Goal: Transaction & Acquisition: Obtain resource

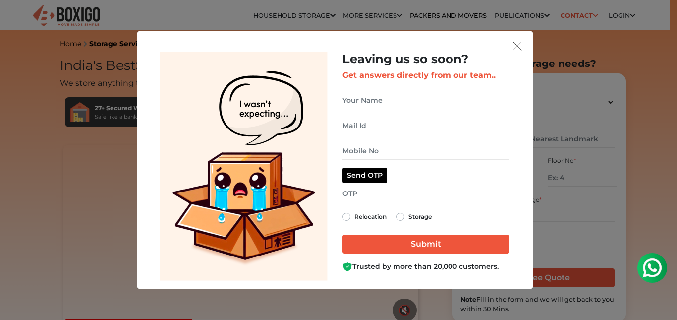
click at [371, 102] on input "get free quote dialog" at bounding box center [426, 100] width 167 height 17
click at [518, 42] on img "get free quote dialog" at bounding box center [517, 46] width 9 height 9
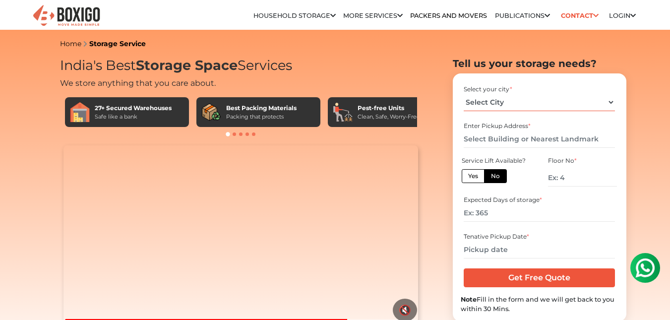
click at [501, 104] on select "Select City Bangalore Bengaluru Bhopal Bhubaneswar Chennai Coimbatore Cuttack D…" at bounding box center [539, 102] width 151 height 17
select select "[GEOGRAPHIC_DATA]"
click at [464, 94] on select "Select City Bangalore Bengaluru Bhopal Bhubaneswar Chennai Coimbatore Cuttack D…" at bounding box center [539, 102] width 151 height 17
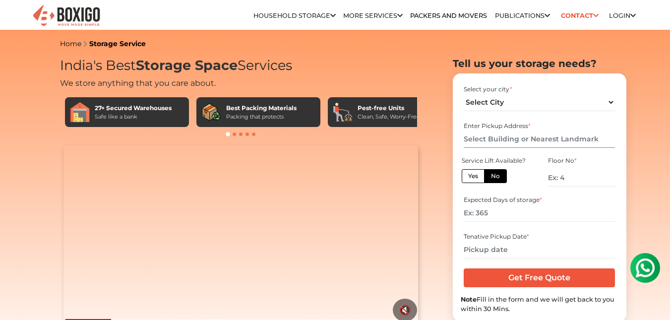
click at [514, 137] on input "text" at bounding box center [539, 138] width 151 height 17
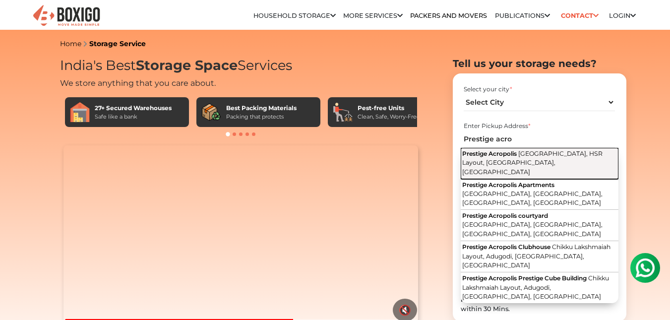
click at [521, 155] on span "Hosur Road, Chikku Lakshmaiah Layout, HSR Layout, Bengaluru, Karnataka" at bounding box center [532, 163] width 140 height 26
type input "Prestige Acropolis, [GEOGRAPHIC_DATA], [GEOGRAPHIC_DATA], HSR Layout, [GEOGRAPH…"
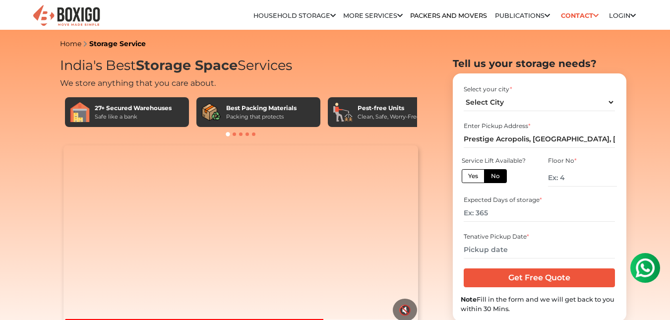
click at [477, 173] on label "Yes" at bounding box center [473, 176] width 23 height 14
click at [475, 173] on input "Yes" at bounding box center [471, 175] width 6 height 6
radio input "true"
click at [490, 215] on input "number" at bounding box center [539, 212] width 151 height 17
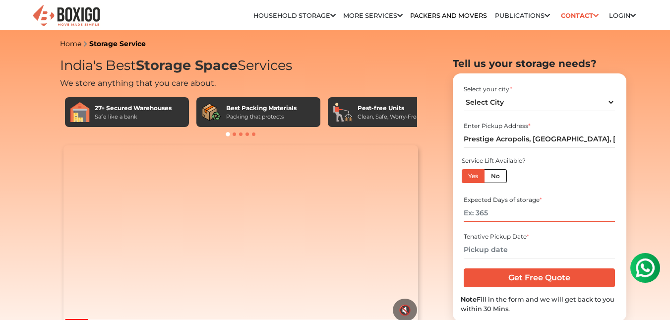
type input "6"
type input "180"
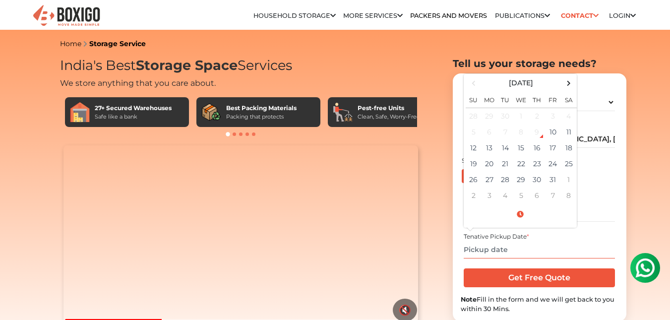
click at [518, 245] on input "text" at bounding box center [539, 249] width 151 height 17
click at [507, 152] on td "14" at bounding box center [505, 148] width 16 height 16
click at [520, 250] on input "10/14/2025 12:00 AM" at bounding box center [539, 249] width 151 height 17
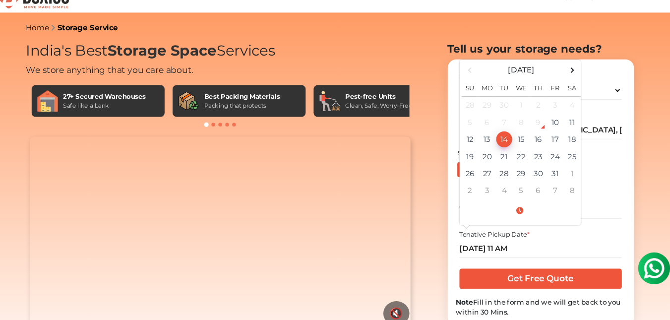
type input "10/14/2025 11:00 AM"
click at [576, 234] on div "Tenative Pickup Date *" at bounding box center [539, 236] width 151 height 9
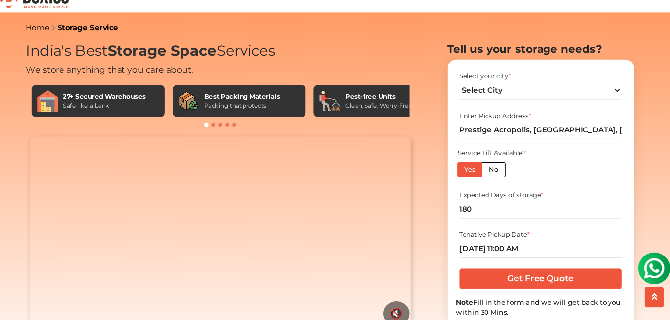
scroll to position [55, 0]
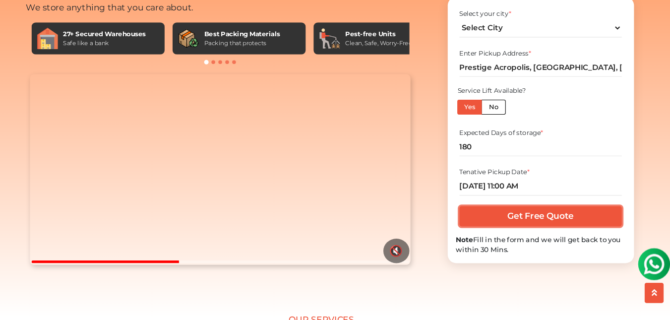
click at [545, 233] on input "Get Free Quote" at bounding box center [539, 223] width 151 height 19
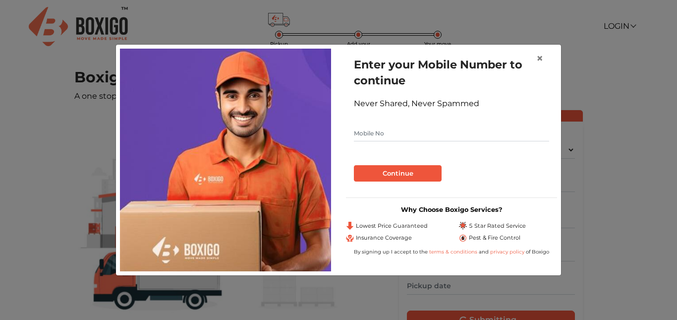
click at [384, 131] on input "text" at bounding box center [451, 133] width 195 height 16
type input "9886000553"
click at [397, 170] on button "Continue" at bounding box center [398, 173] width 88 height 17
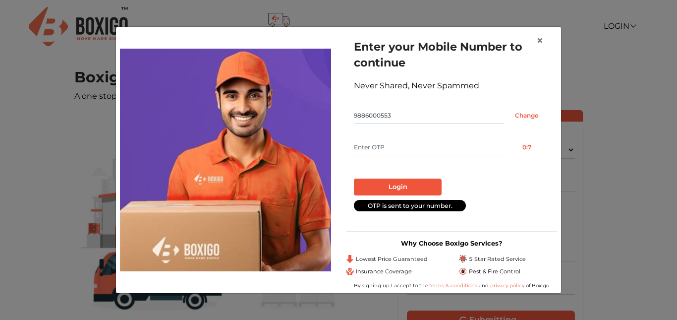
click at [407, 150] on input "text" at bounding box center [429, 147] width 150 height 16
type input "4057"
click at [424, 189] on button "Login" at bounding box center [398, 187] width 88 height 17
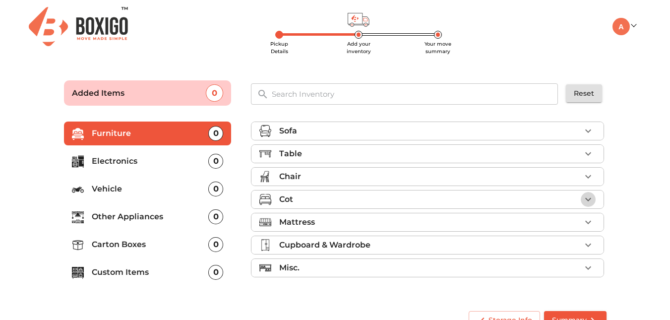
click at [589, 196] on icon "button" at bounding box center [588, 199] width 12 height 12
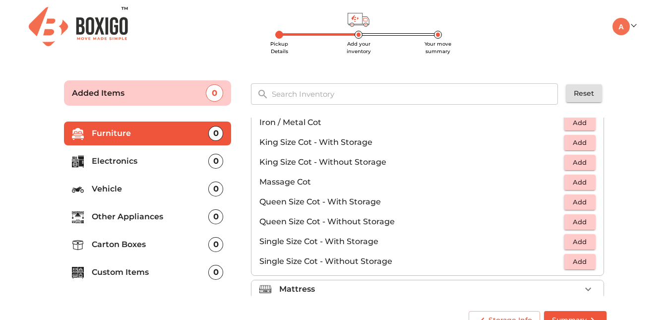
scroll to position [261, 0]
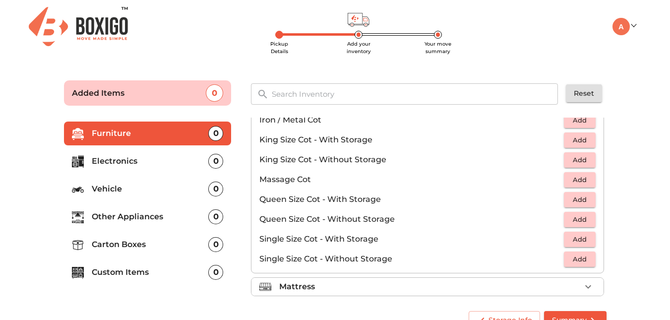
click at [366, 260] on p "Single Size Cot - Without Storage" at bounding box center [411, 259] width 305 height 12
click at [573, 258] on span "Add" at bounding box center [580, 258] width 22 height 11
click at [631, 237] on main "Pickup Details Add your inventory Your move summary Added Items 1 ​ Reset Furni…" at bounding box center [335, 202] width 670 height 273
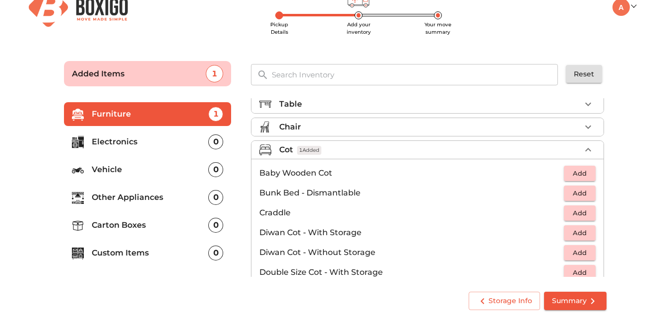
scroll to position [24, 0]
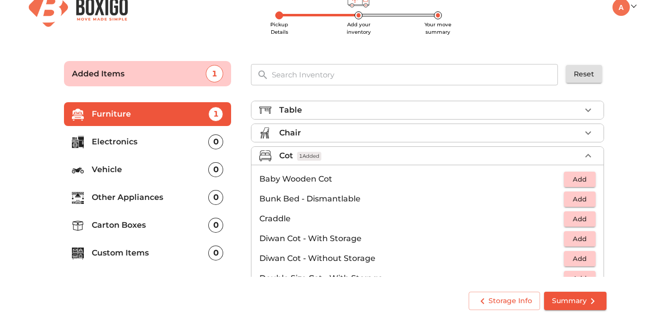
click at [405, 159] on div "Cot 1 Added" at bounding box center [430, 156] width 302 height 12
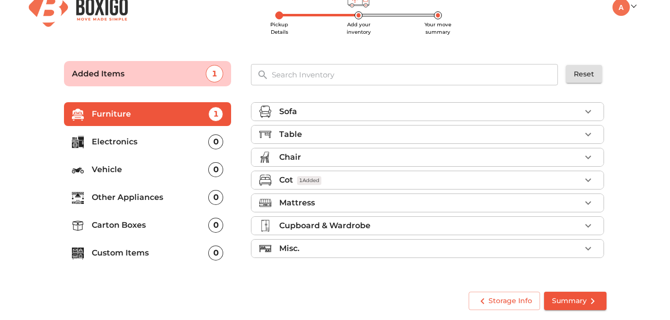
scroll to position [0, 0]
click at [114, 231] on p "Carton Boxes" at bounding box center [150, 225] width 117 height 12
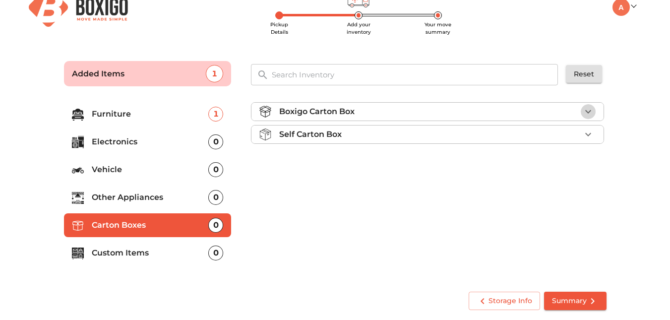
click at [589, 112] on icon "button" at bounding box center [588, 111] width 6 height 3
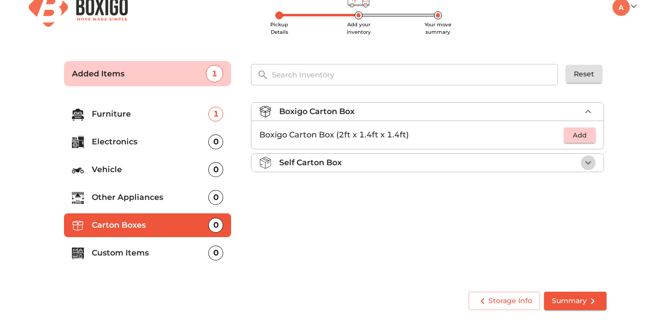
click at [589, 169] on icon "button" at bounding box center [588, 163] width 12 height 12
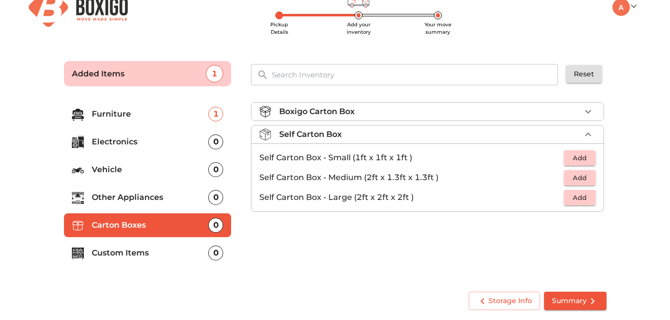
click at [585, 196] on span "Add" at bounding box center [580, 197] width 22 height 11
click at [585, 196] on icon "button" at bounding box center [588, 197] width 12 height 12
click at [588, 115] on icon "button" at bounding box center [588, 112] width 12 height 12
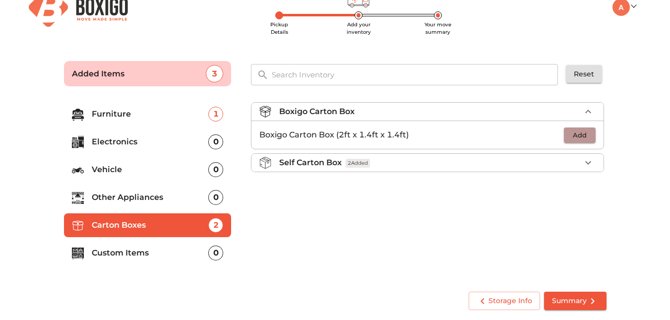
click at [575, 132] on span "Add" at bounding box center [580, 134] width 22 height 11
click at [591, 134] on icon "button" at bounding box center [588, 135] width 12 height 12
click at [567, 214] on div "Boxigo Carton Box 2 Added Boxigo Carton Box (2ft x 1.4ft x 1.4ft) 2 Self Carton…" at bounding box center [428, 187] width 363 height 187
click at [577, 300] on span "Summary" at bounding box center [575, 301] width 47 height 12
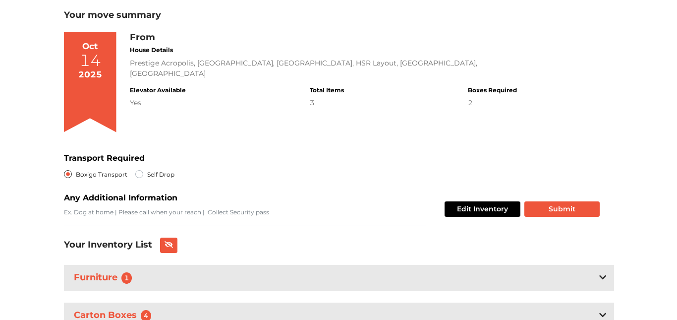
scroll to position [104, 0]
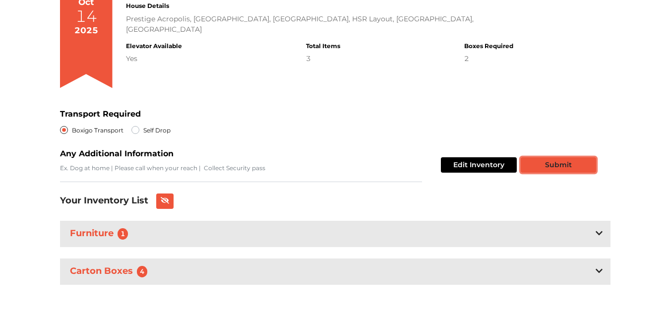
click at [566, 165] on button "Submit" at bounding box center [558, 164] width 75 height 15
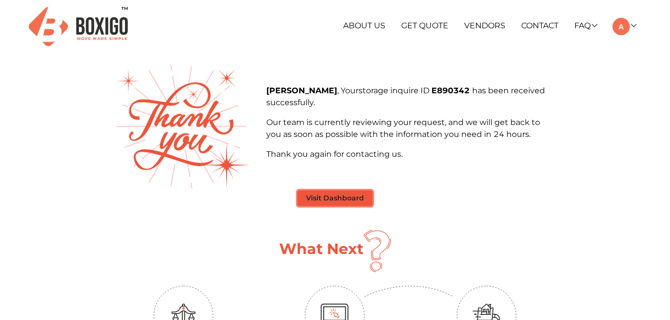
click at [352, 198] on button "Visit Dashboard" at bounding box center [335, 197] width 75 height 15
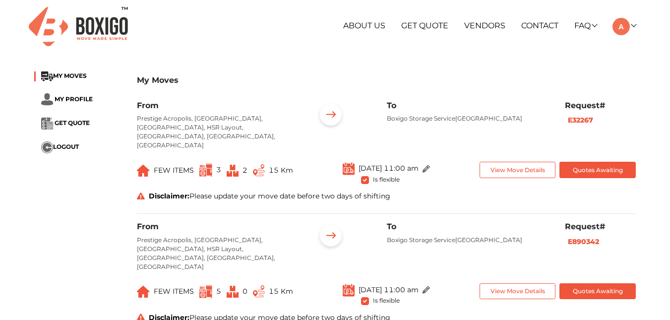
click at [119, 35] on img at bounding box center [78, 26] width 99 height 39
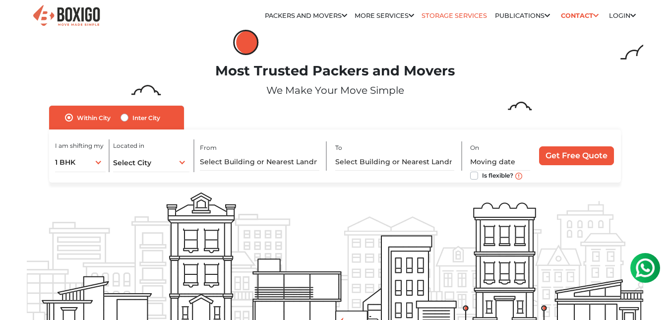
click at [438, 16] on link "Storage Services" at bounding box center [454, 15] width 65 height 7
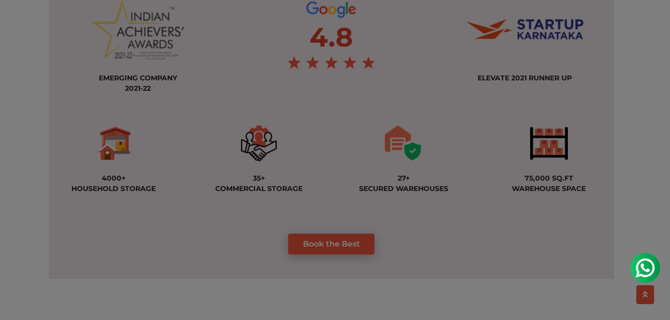
scroll to position [745, 0]
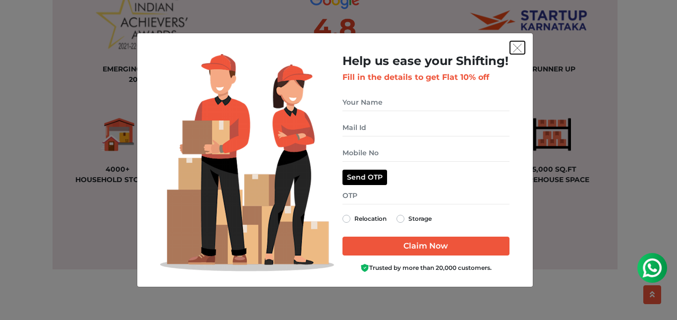
click at [515, 48] on img "get free quote dialog" at bounding box center [517, 48] width 9 height 9
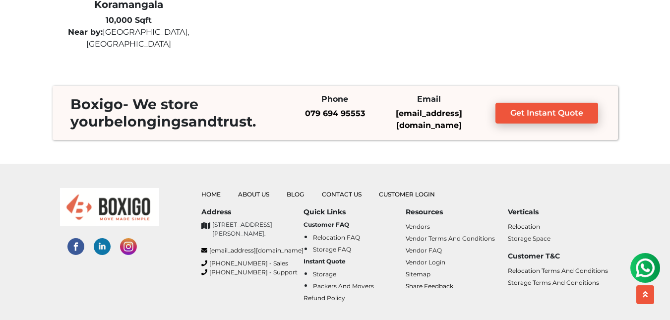
scroll to position [2825, 0]
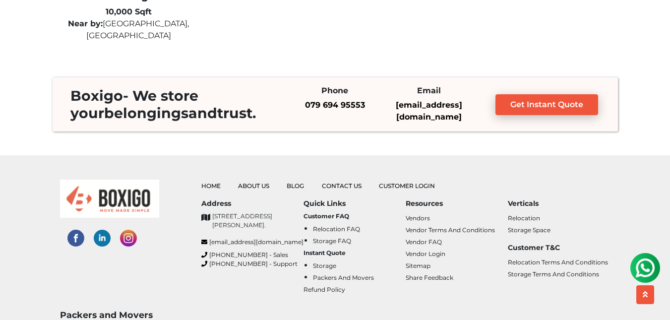
click at [491, 163] on div "Home About Us Blog Contact Us Customer Login Address No. 26/10, 6th Cross, Rama…" at bounding box center [335, 232] width 565 height 154
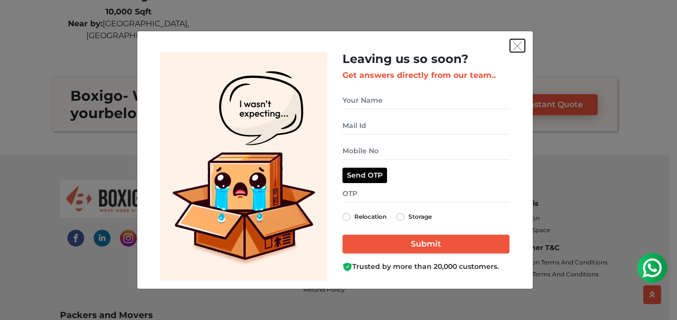
click at [516, 45] on img "get free quote dialog" at bounding box center [517, 46] width 9 height 9
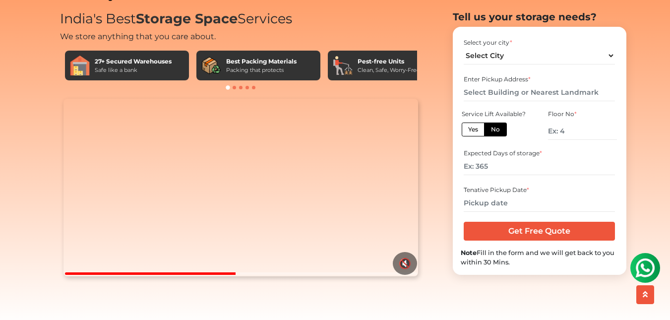
scroll to position [47, 0]
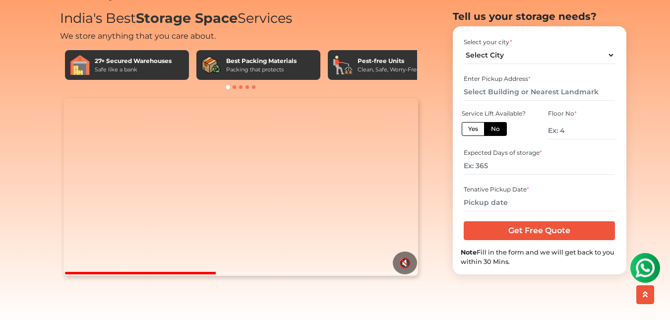
click at [234, 87] on span at bounding box center [234, 86] width 3 height 3
click at [253, 85] on span at bounding box center [253, 86] width 3 height 3
